Goal: Task Accomplishment & Management: Complete application form

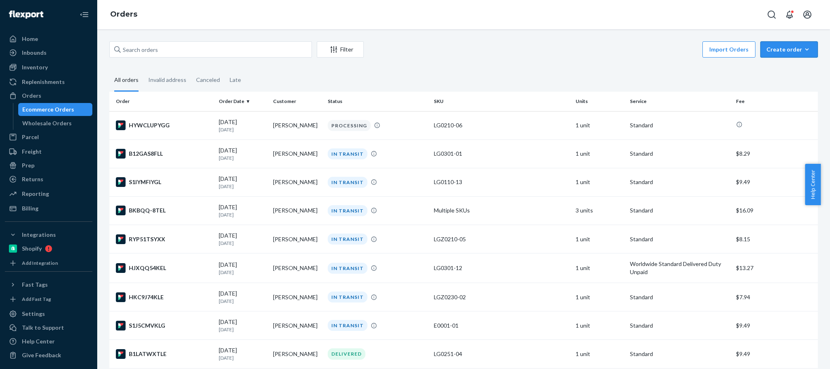
drag, startPoint x: 771, startPoint y: 54, endPoint x: 768, endPoint y: 65, distance: 11.3
click at [771, 53] on button "Create order Ecommerce order Removal order" at bounding box center [789, 49] width 58 height 16
click at [769, 66] on span "Ecommerce order" at bounding box center [794, 69] width 50 height 6
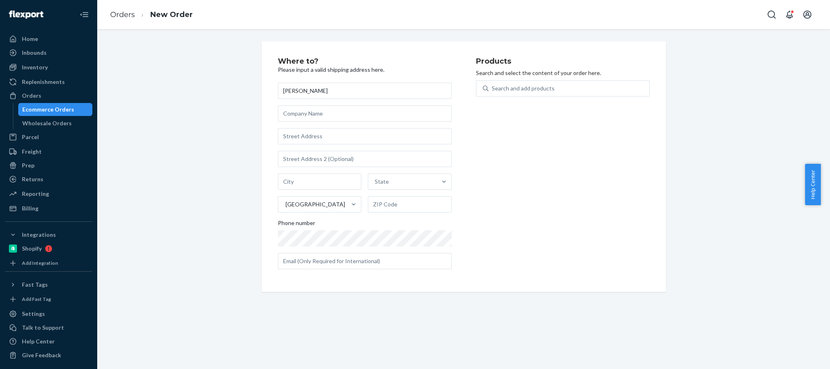
type input "[PERSON_NAME]"
click at [290, 130] on input "text" at bounding box center [365, 136] width 174 height 16
paste input "[STREET_ADDRESS][PERSON_NAME]"
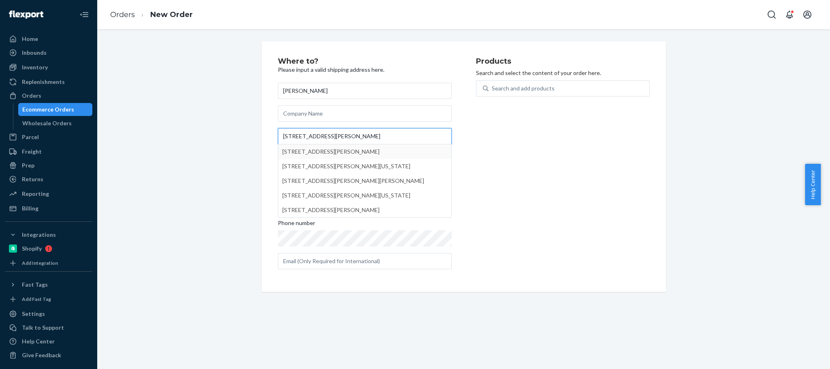
type input "[STREET_ADDRESS][PERSON_NAME]"
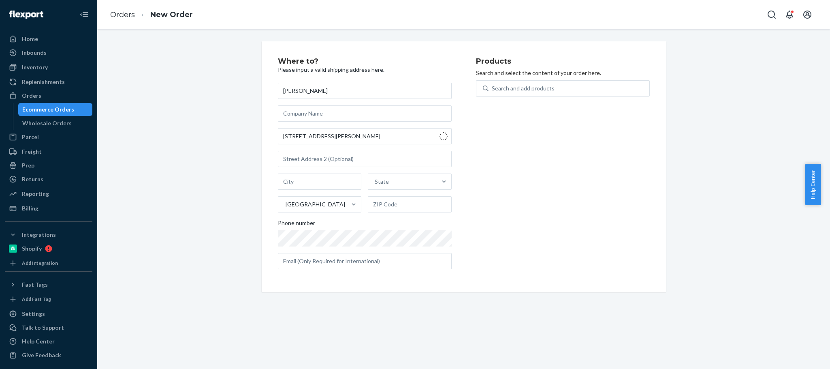
type input "North Bellmore"
type input "11710"
type input "[STREET_ADDRESS][PERSON_NAME]"
click at [499, 88] on div "Search and add products" at bounding box center [523, 88] width 63 height 8
click at [493, 88] on input "Search and add products" at bounding box center [492, 88] width 1 height 8
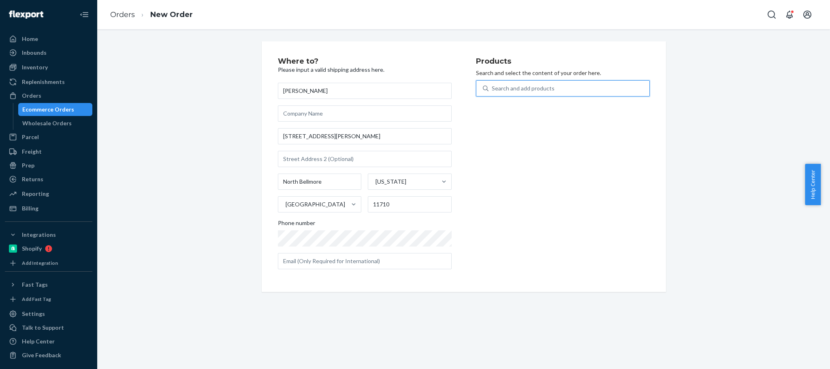
paste input "LG0201-19"
type input "LG0201-19"
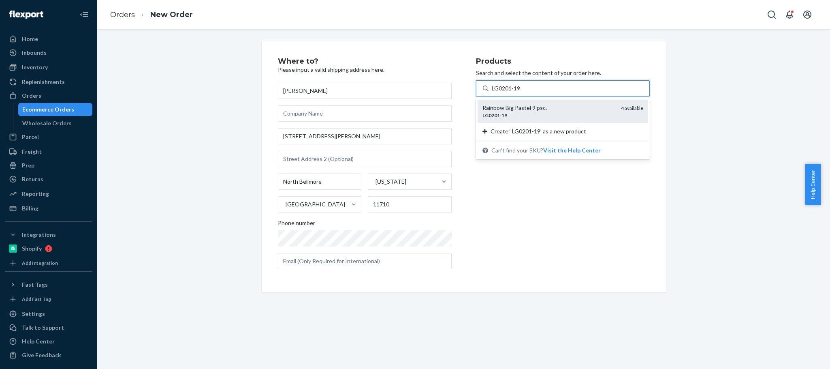
click at [512, 110] on div "Rainbow Big Pastel 9 psc." at bounding box center [548, 108] width 132 height 8
click at [512, 92] on input "LG0201-19" at bounding box center [507, 88] width 30 height 8
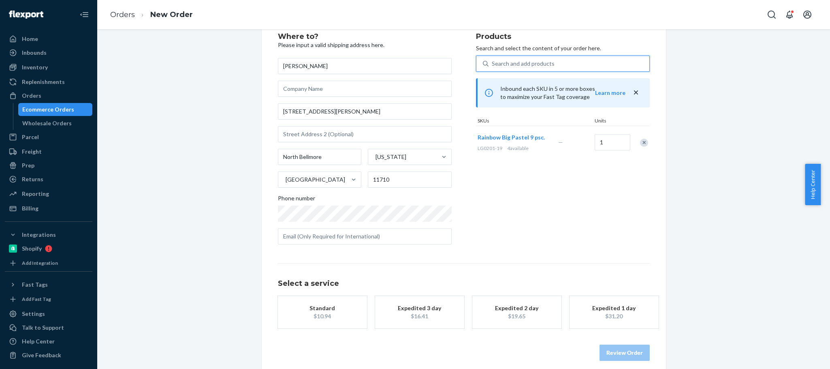
scroll to position [26, 0]
click at [324, 309] on div "Standard" at bounding box center [322, 307] width 65 height 8
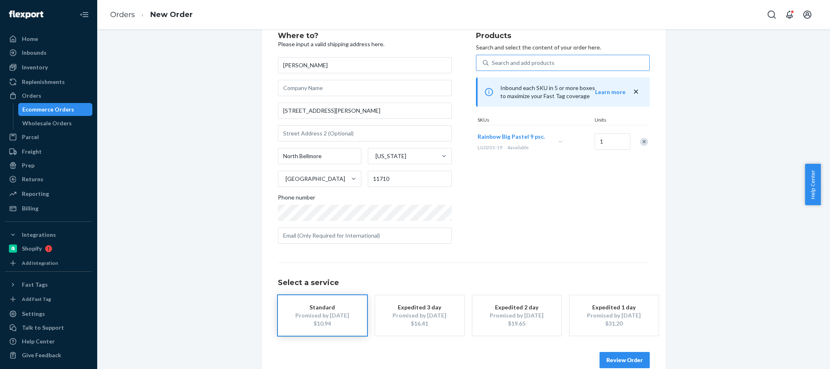
click at [603, 352] on button "Review Order" at bounding box center [625, 360] width 50 height 16
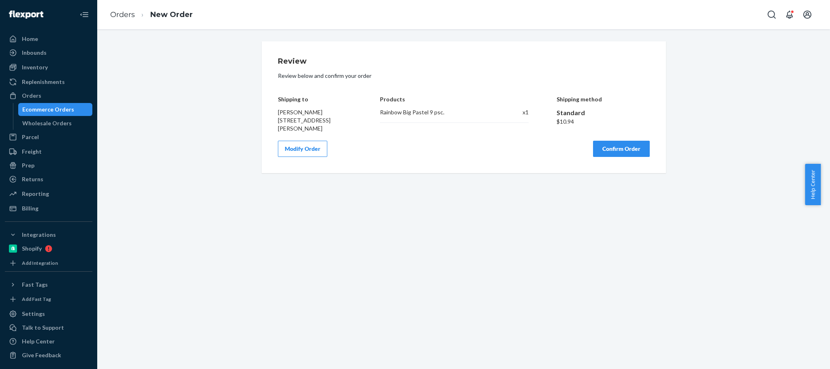
click at [608, 151] on button "Confirm Order" at bounding box center [621, 149] width 57 height 16
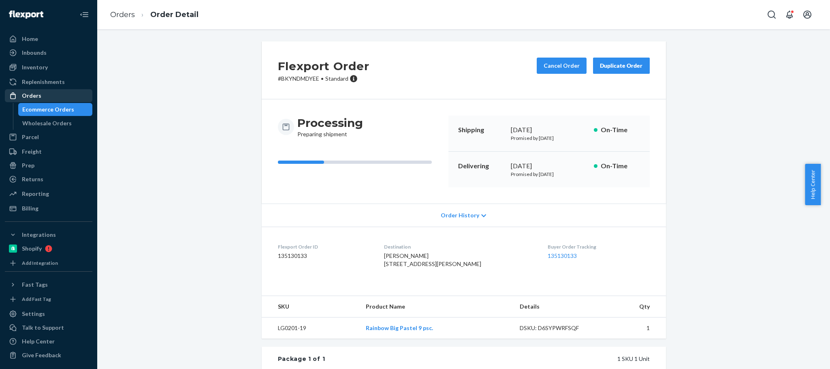
click at [36, 92] on div "Orders" at bounding box center [31, 96] width 19 height 8
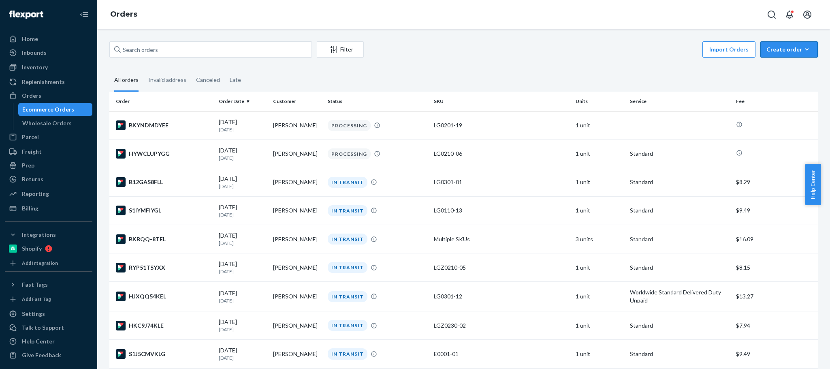
click at [768, 50] on div "Create order" at bounding box center [788, 49] width 45 height 8
click at [769, 68] on span "Ecommerce order" at bounding box center [794, 69] width 50 height 6
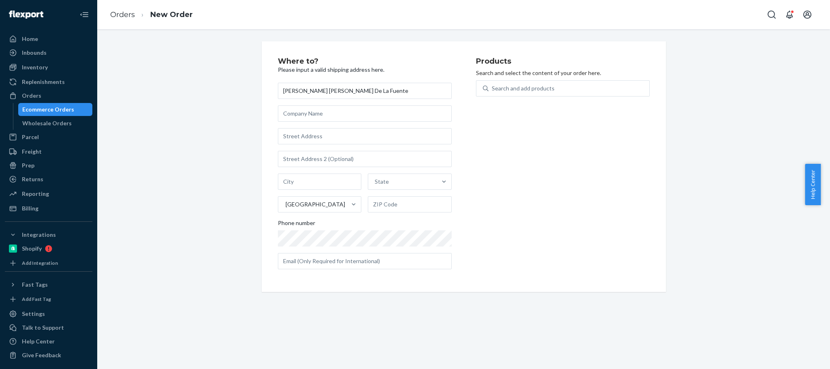
type input "[PERSON_NAME] [PERSON_NAME] De La Fuente"
click at [286, 134] on input "text" at bounding box center [365, 136] width 174 height 16
paste input "[STREET_ADDRESS]"
type input "[STREET_ADDRESS]"
type input "Olathe"
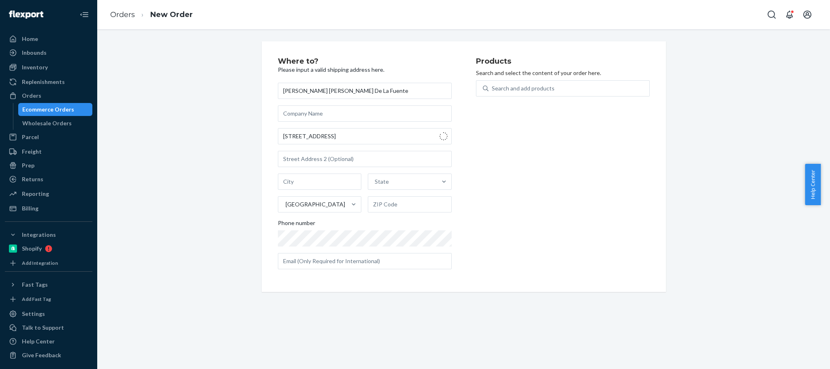
type input "66061"
click at [503, 90] on div "Search and add products" at bounding box center [523, 88] width 63 height 8
click at [493, 90] on input "0 results available. Use Up and Down to choose options, press Enter to select t…" at bounding box center [492, 88] width 1 height 8
paste input "LG0190-09"
type input "LG0190-09"
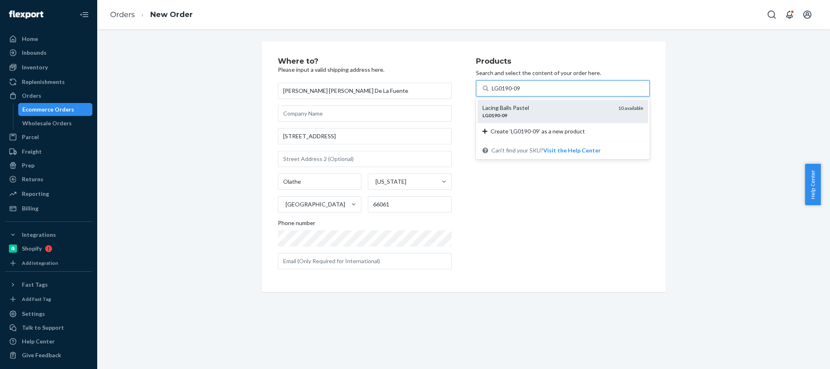
click at [523, 112] on div "LG0190 - 09" at bounding box center [546, 115] width 129 height 7
click at [521, 92] on input "LG0190-09" at bounding box center [506, 88] width 29 height 8
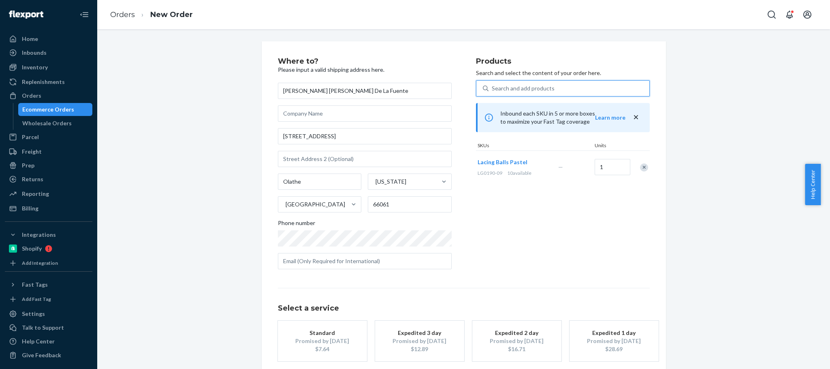
click at [318, 344] on div "Promised by [DATE]" at bounding box center [322, 341] width 65 height 8
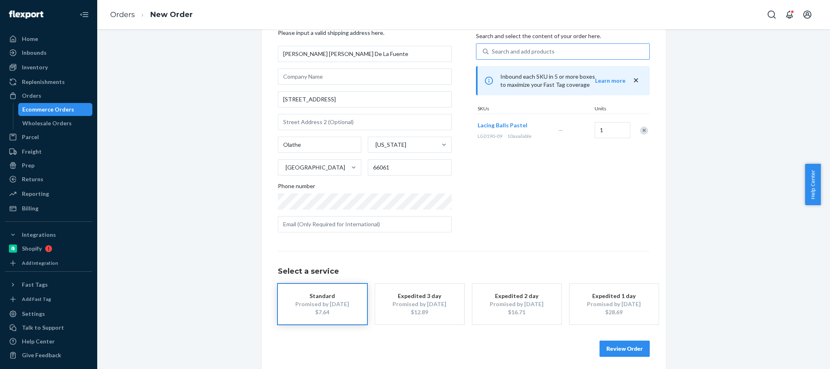
scroll to position [41, 0]
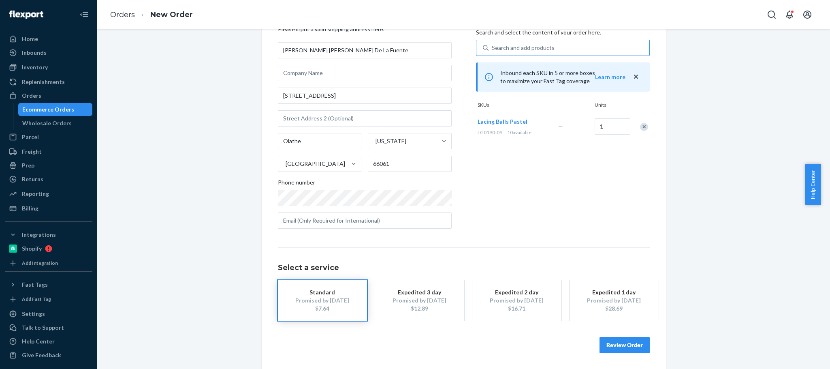
click at [604, 339] on button "Review Order" at bounding box center [625, 345] width 50 height 16
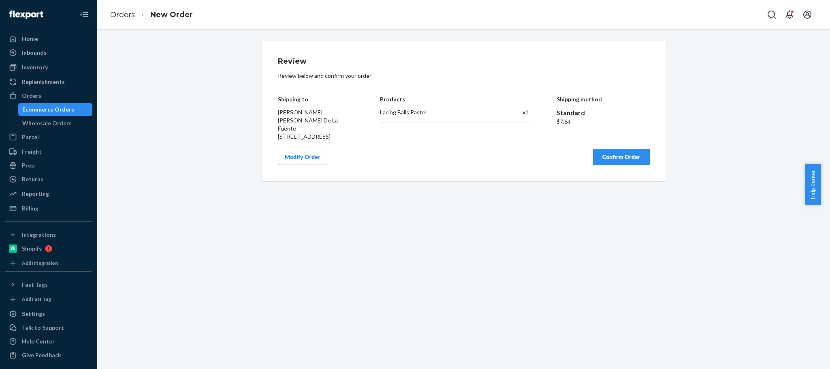
scroll to position [0, 0]
click at [606, 149] on button "Confirm Order" at bounding box center [621, 157] width 57 height 16
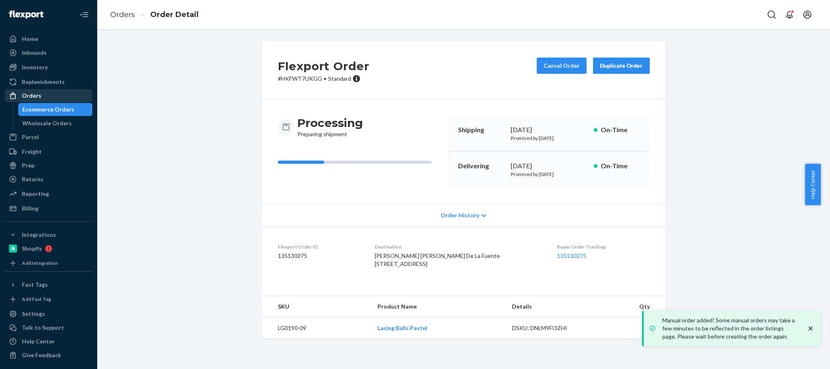
click at [44, 96] on div "Orders" at bounding box center [49, 95] width 86 height 11
